Goal: Check status

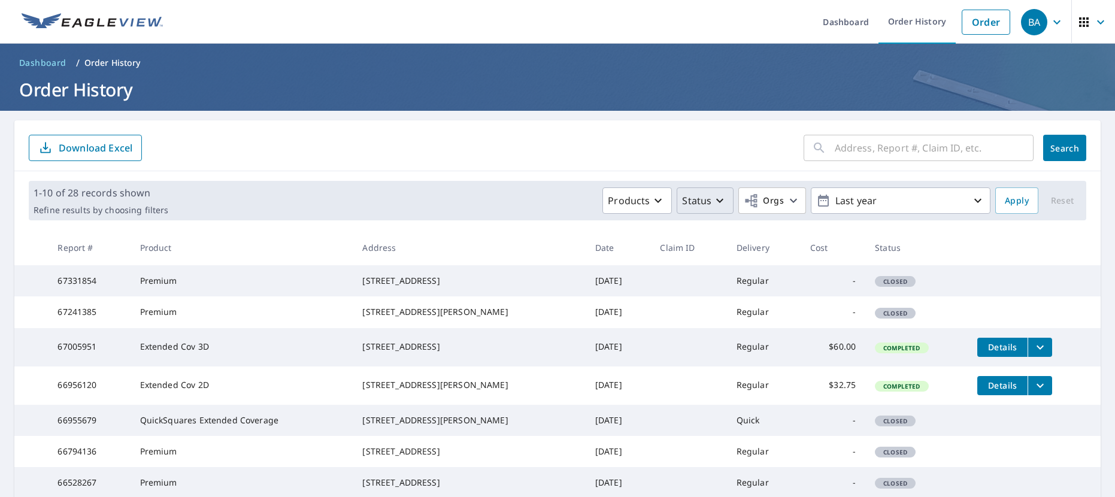
click at [682, 204] on p "Status" at bounding box center [696, 200] width 29 height 14
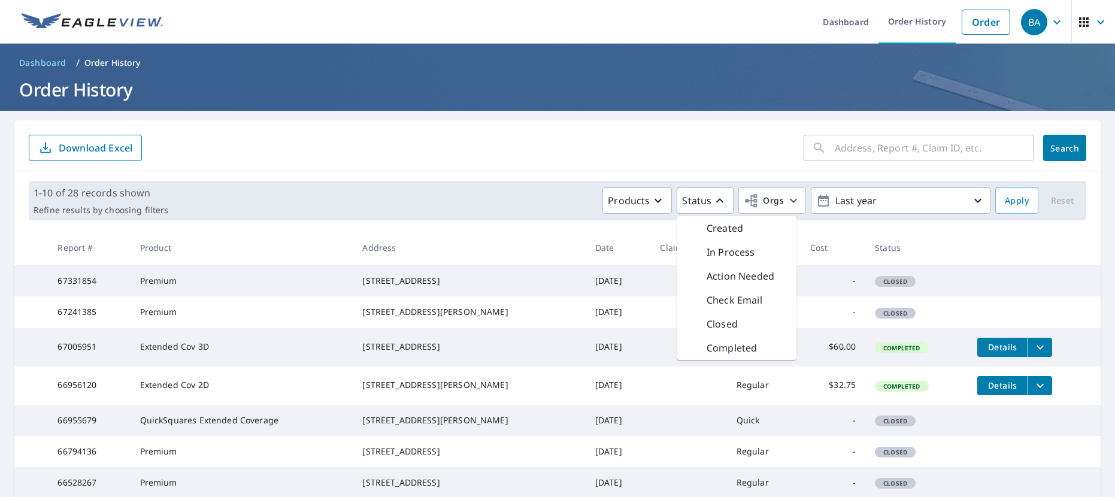
click at [659, 148] on form "​ Search Download Excel" at bounding box center [557, 148] width 1057 height 26
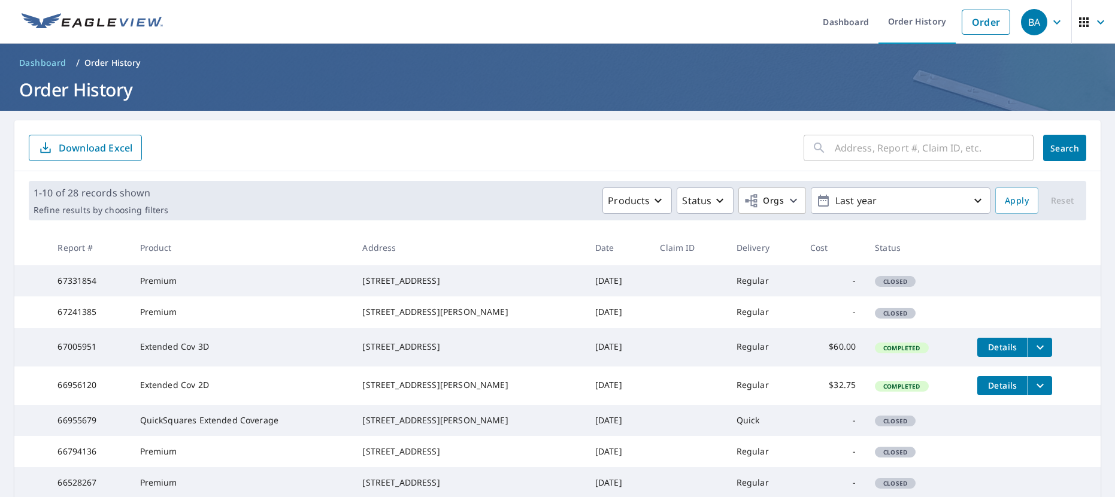
click at [904, 286] on span "Closed" at bounding box center [895, 281] width 38 height 8
click at [956, 292] on td "Closed" at bounding box center [916, 280] width 102 height 31
click at [902, 286] on span "Closed" at bounding box center [895, 281] width 38 height 8
click at [957, 287] on td "Closed" at bounding box center [916, 280] width 102 height 31
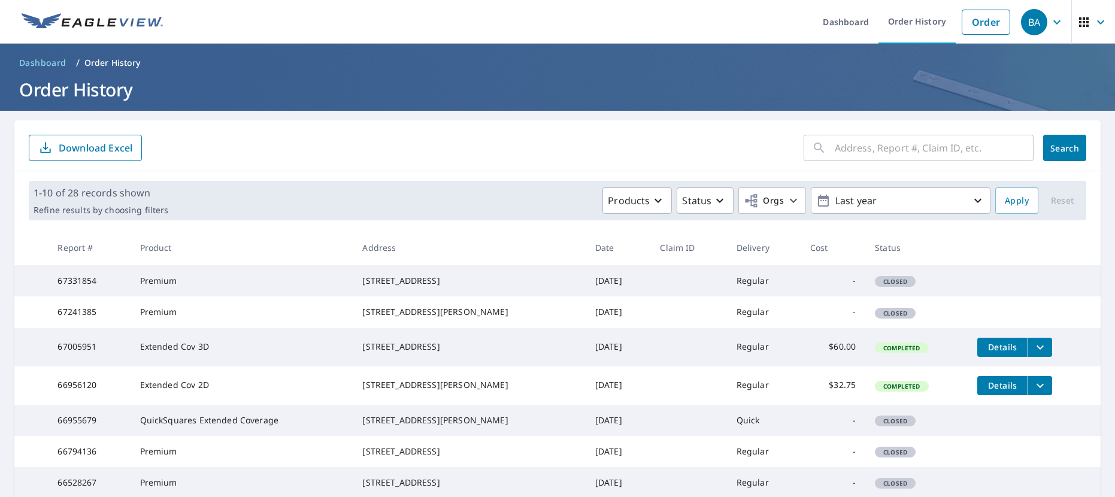
click at [894, 286] on span "Closed" at bounding box center [895, 281] width 38 height 8
click at [905, 286] on span "Closed" at bounding box center [895, 281] width 38 height 8
click at [1001, 288] on tr "67331854 Premium [STREET_ADDRESS] [DATE] Regular - Closed" at bounding box center [557, 280] width 1086 height 31
